Goal: Task Accomplishment & Management: Use online tool/utility

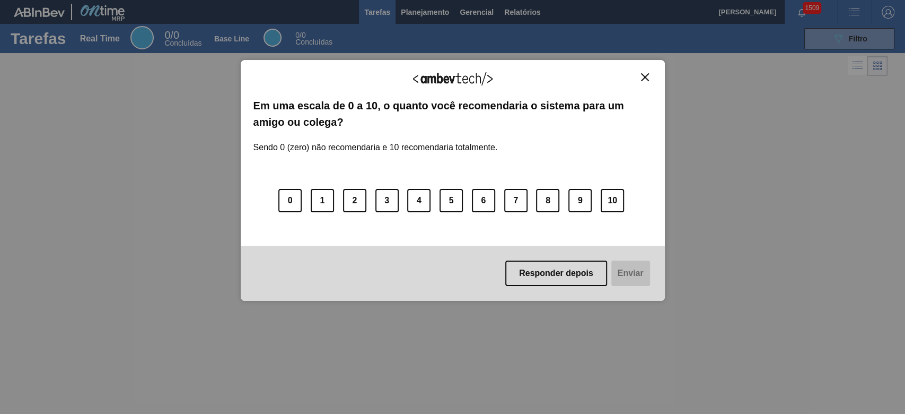
click at [647, 74] on img "Close" at bounding box center [645, 77] width 8 height 8
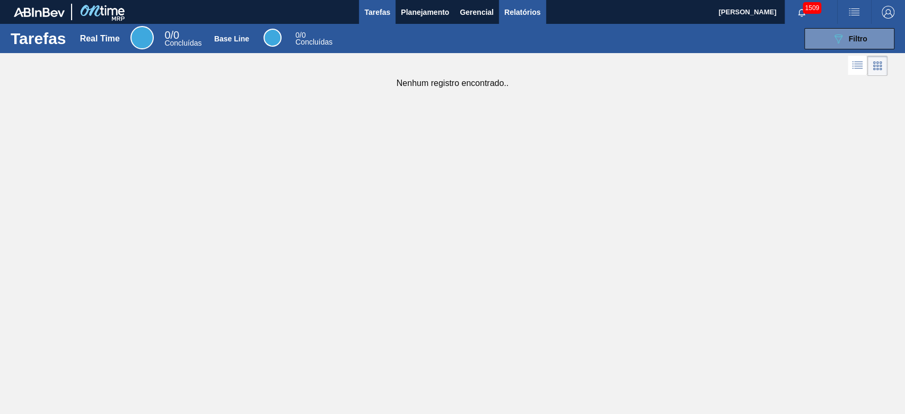
drag, startPoint x: 518, startPoint y: 10, endPoint x: 527, endPoint y: 10, distance: 9.0
click at [518, 11] on span "Relatórios" at bounding box center [522, 12] width 36 height 13
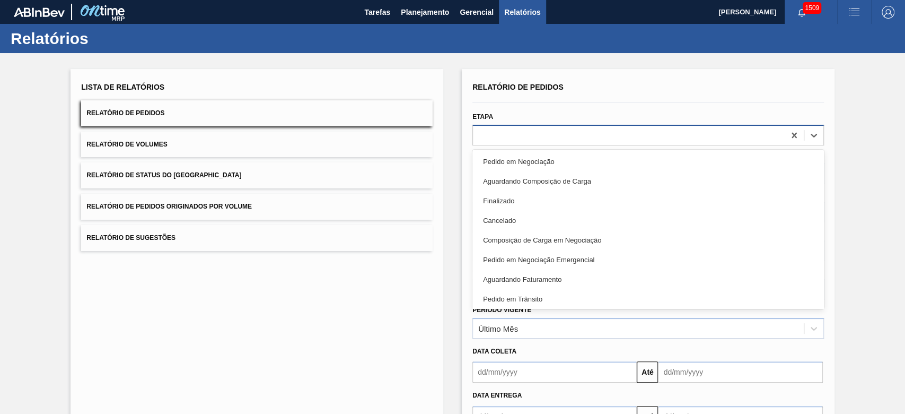
click at [526, 131] on div at bounding box center [629, 134] width 312 height 15
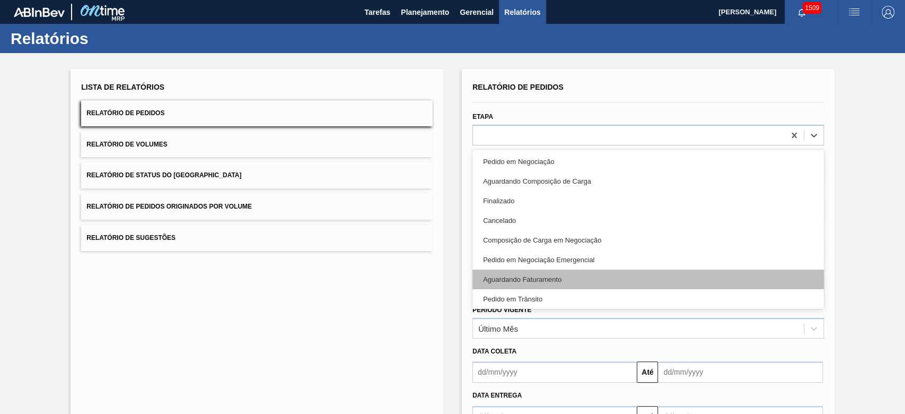
click at [539, 277] on div "Aguardando Faturamento" at bounding box center [648, 279] width 352 height 20
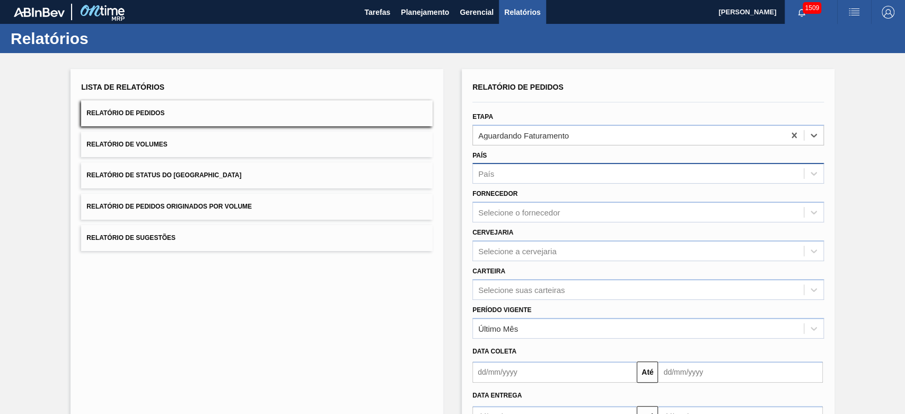
click at [537, 171] on div "País" at bounding box center [638, 173] width 331 height 15
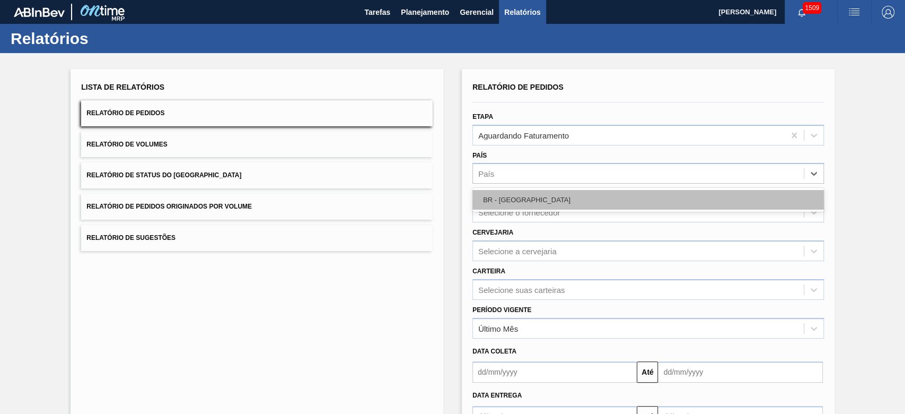
click at [534, 197] on div "BR - Brasil" at bounding box center [648, 200] width 352 height 20
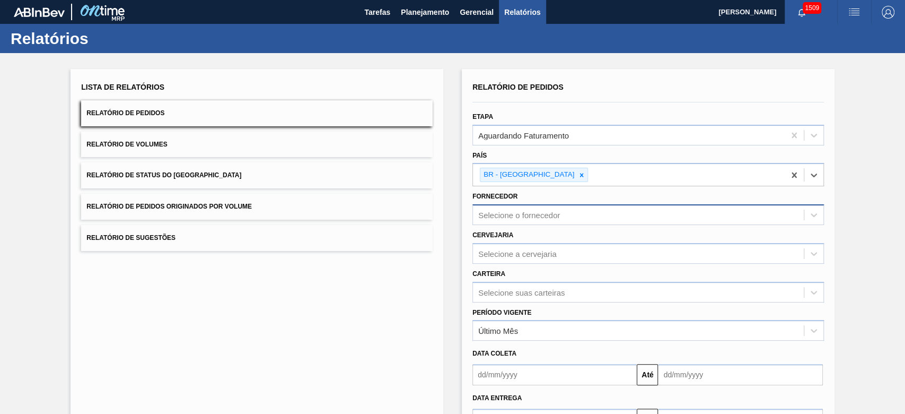
click at [537, 218] on div "Selecione o fornecedor" at bounding box center [519, 215] width 82 height 9
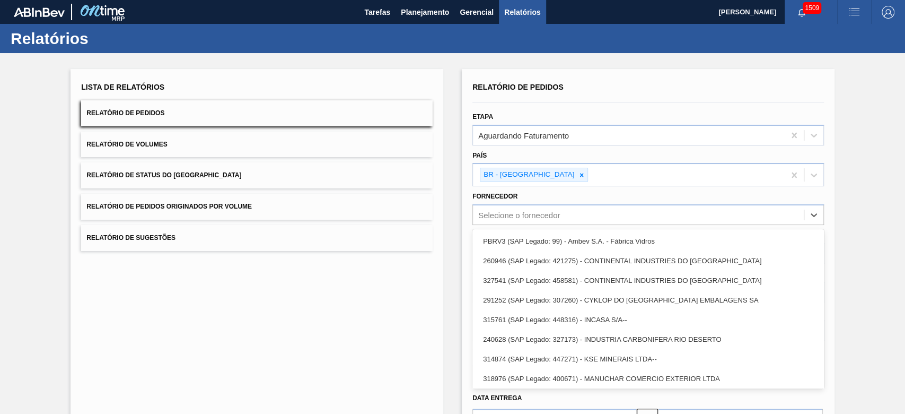
click at [538, 235] on div "PBRV3 (SAP Legado: 99) - Ambev S.A. - Fábrica Vidros" at bounding box center [648, 241] width 352 height 20
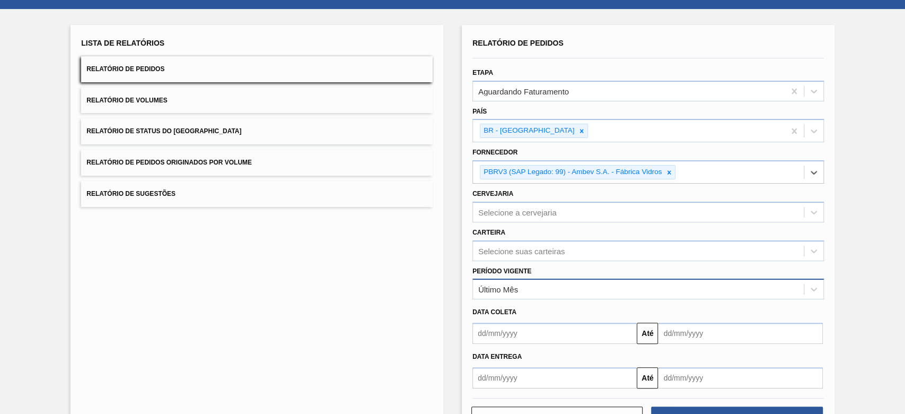
scroll to position [81, 0]
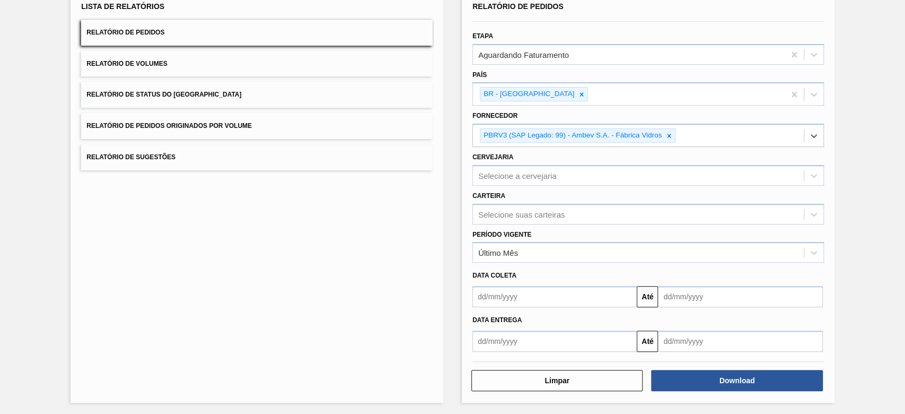
click at [532, 296] on input "text" at bounding box center [554, 296] width 164 height 21
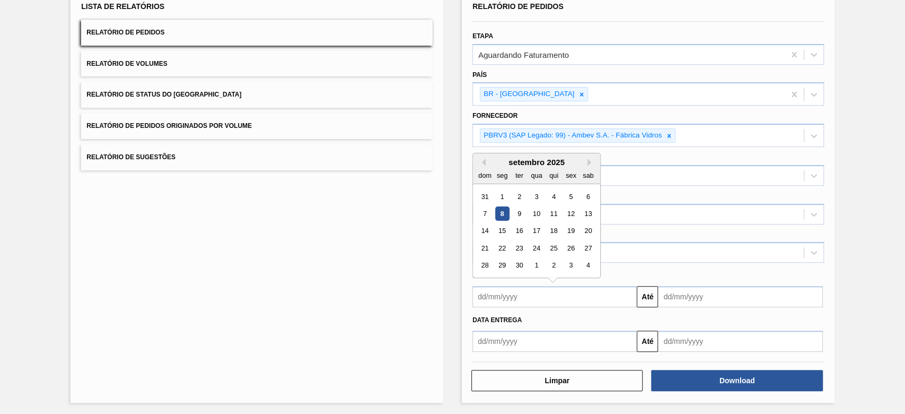
click at [506, 211] on div "8" at bounding box center [502, 213] width 14 height 14
type input "08/09/2025"
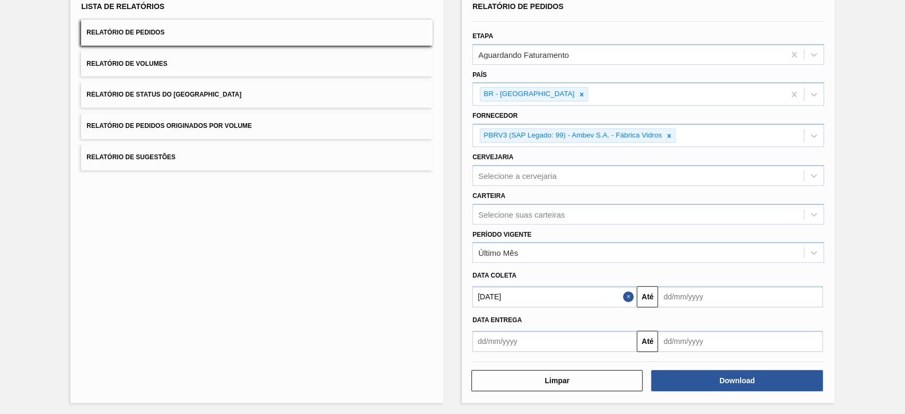
click at [755, 293] on input "text" at bounding box center [740, 296] width 164 height 21
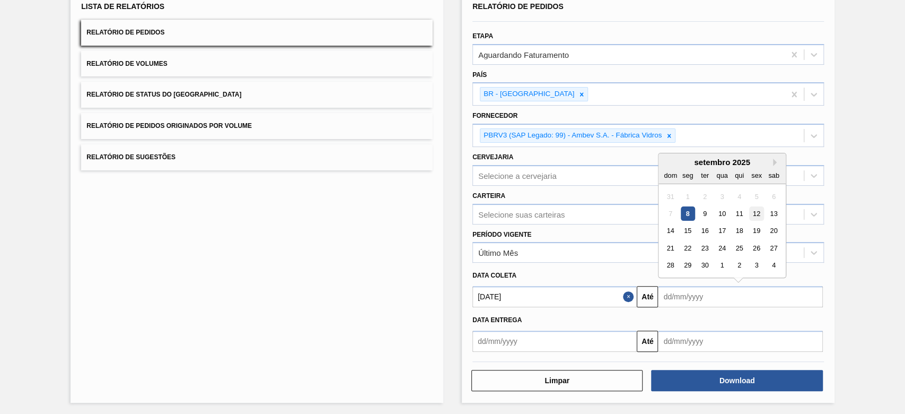
click at [759, 209] on div "12" at bounding box center [757, 213] width 14 height 14
type input "12/09/2025"
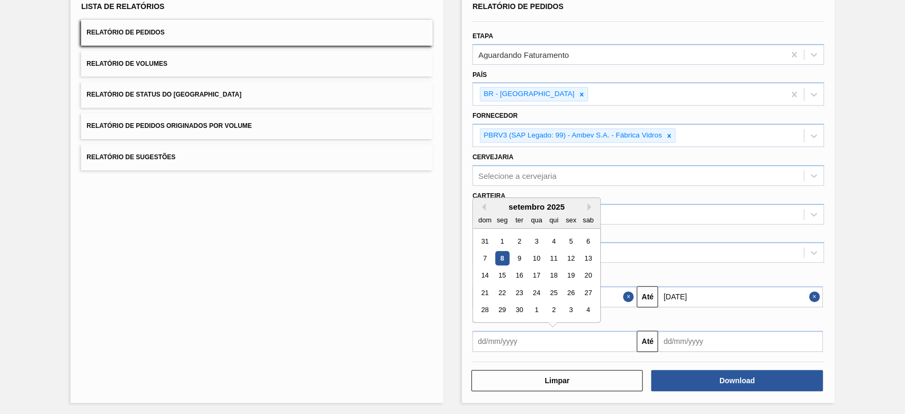
click at [598, 343] on input "text" at bounding box center [554, 340] width 164 height 21
click at [503, 254] on div "8" at bounding box center [502, 258] width 14 height 14
type input "08/09/2025"
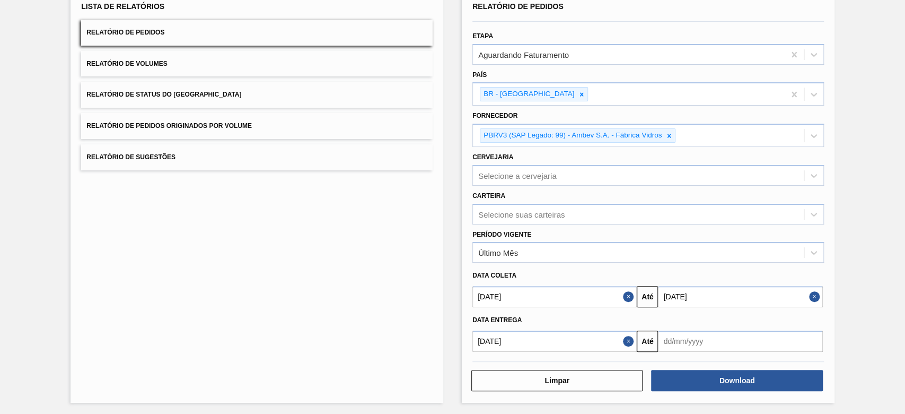
drag, startPoint x: 683, startPoint y: 341, endPoint x: 696, endPoint y: 338, distance: 12.7
click at [684, 341] on input "text" at bounding box center [740, 340] width 164 height 21
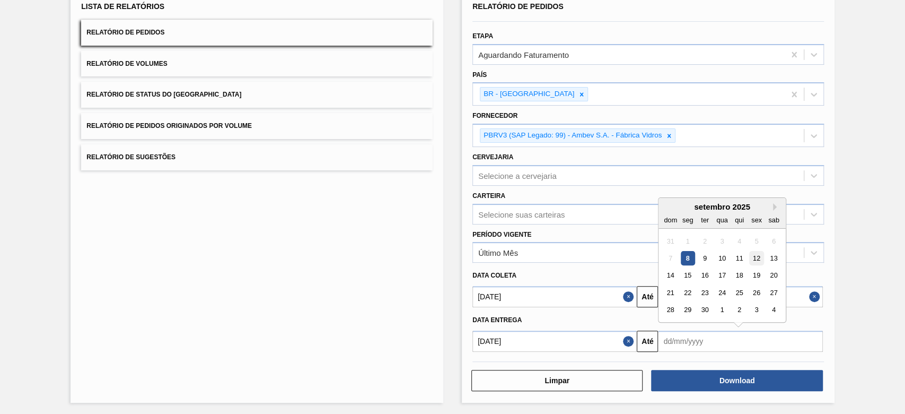
click at [760, 254] on div "12" at bounding box center [757, 258] width 14 height 14
type input "12/09/2025"
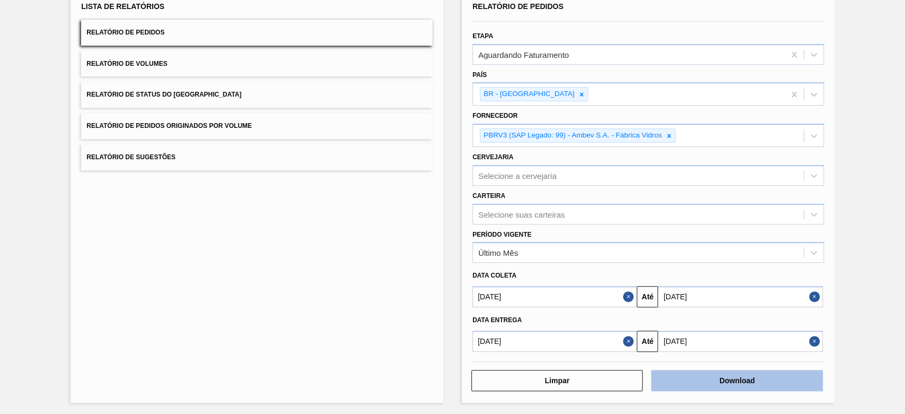
click at [728, 379] on button "Download" at bounding box center [736, 380] width 171 height 21
